Goal: Find contact information: Find contact information

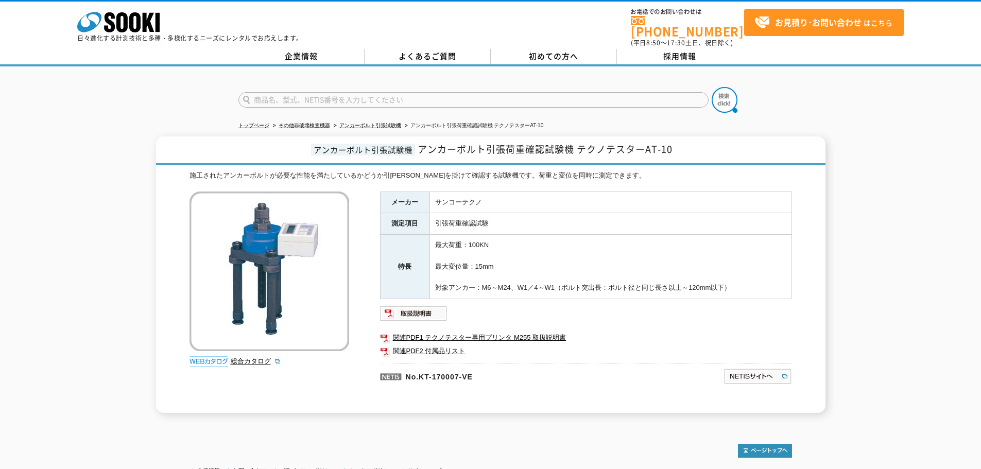
click at [746, 227] on td "引張荷重確認試験" at bounding box center [610, 224] width 362 height 22
click at [450, 87] on form at bounding box center [490, 101] width 504 height 29
